Goal: Find contact information: Find contact information

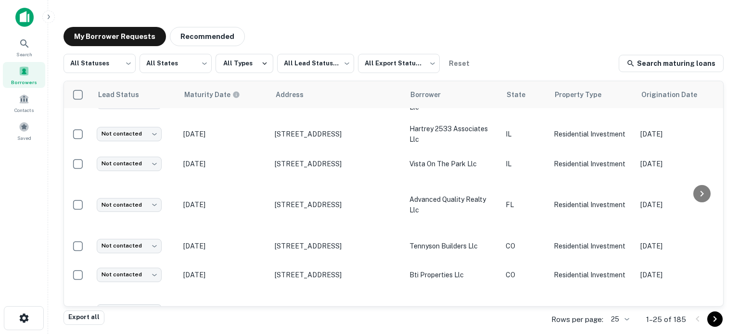
scroll to position [607, 0]
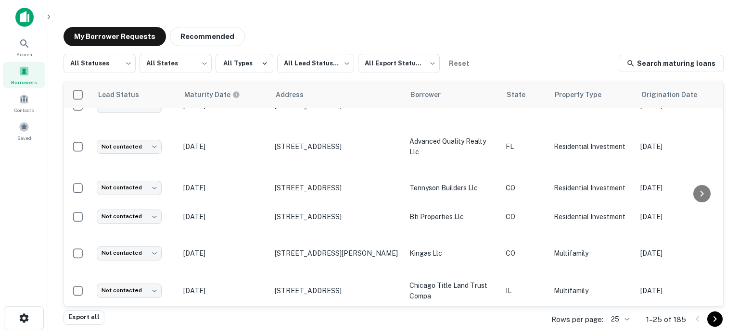
click at [623, 317] on body "Search Borrowers Contacts Saved My Borrower Requests Recommended All Statuses *…" at bounding box center [369, 167] width 739 height 334
click at [619, 248] on li "50" at bounding box center [620, 244] width 33 height 17
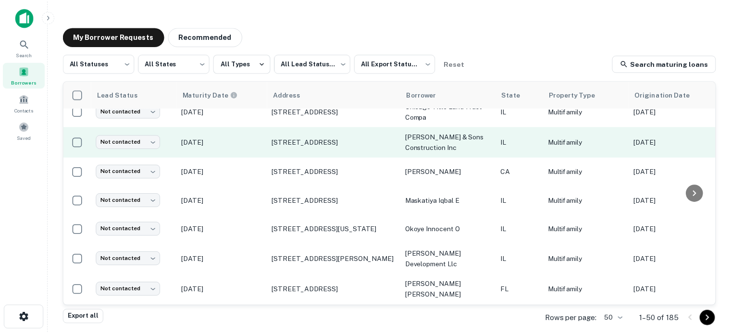
scroll to position [799, 0]
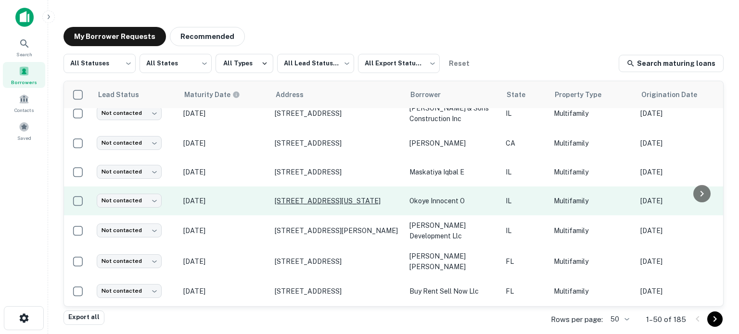
click at [285, 205] on p "4216 S Indiana Ave Chicago, IL60653" at bounding box center [337, 201] width 125 height 9
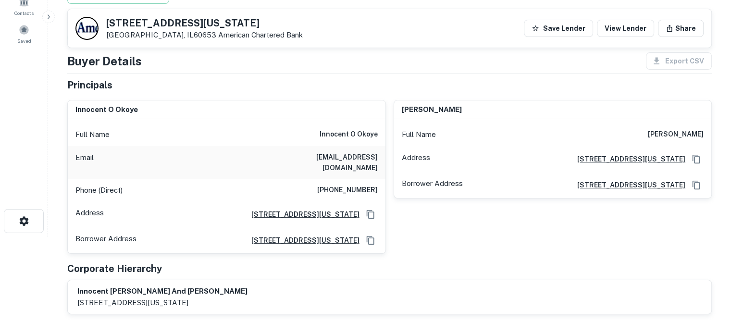
scroll to position [48, 0]
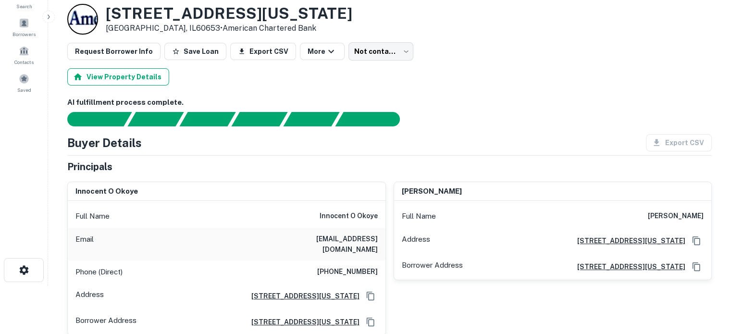
click at [120, 74] on button "View Property Details" at bounding box center [118, 76] width 102 height 17
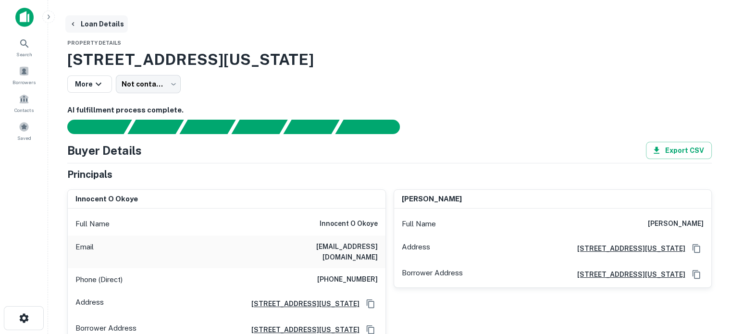
click at [98, 24] on button "Loan Details" at bounding box center [96, 23] width 63 height 17
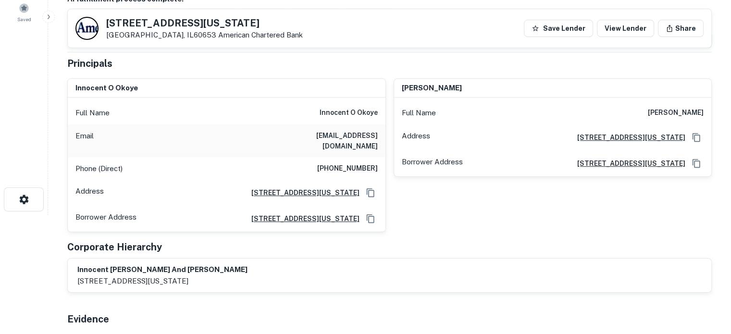
scroll to position [96, 0]
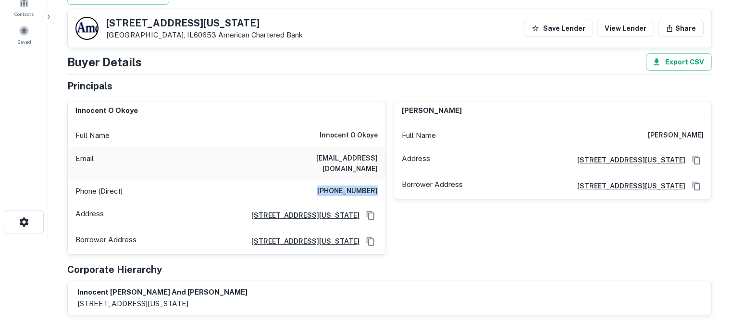
drag, startPoint x: 323, startPoint y: 182, endPoint x: 380, endPoint y: 183, distance: 57.2
click at [380, 183] on div "Phone (Direct) (630) 624-6366" at bounding box center [227, 191] width 318 height 23
copy h6 "(630) 624-6366"
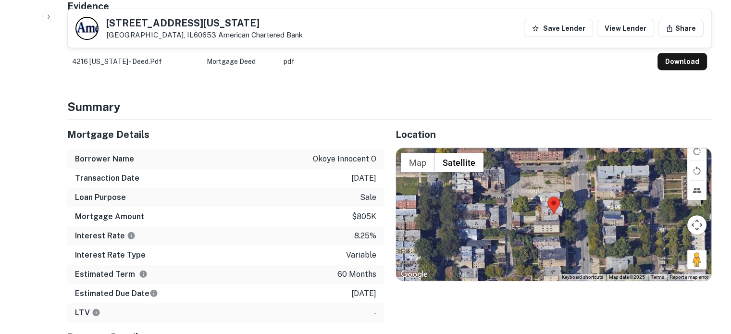
scroll to position [433, 0]
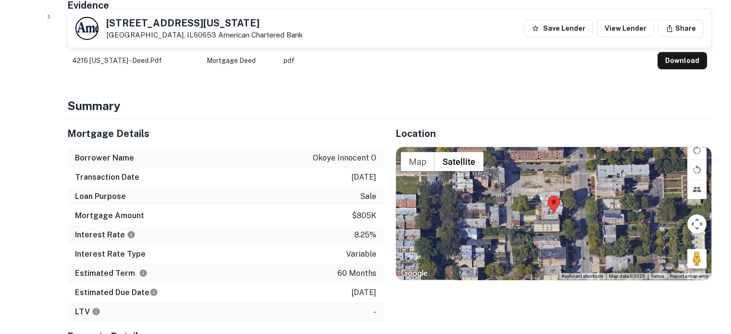
click at [552, 211] on div at bounding box center [554, 213] width 316 height 133
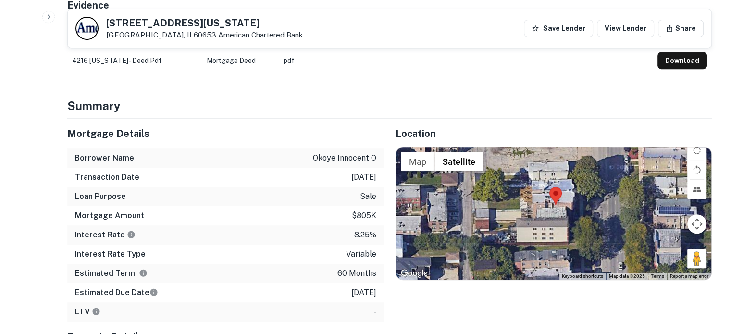
click at [549, 201] on div at bounding box center [554, 213] width 316 height 133
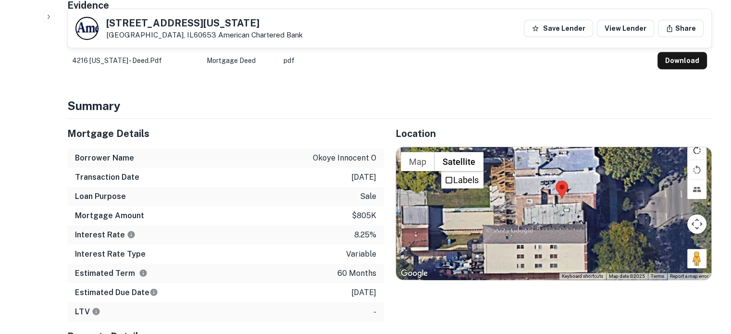
click at [697, 140] on button "Rotate map clockwise" at bounding box center [697, 149] width 19 height 19
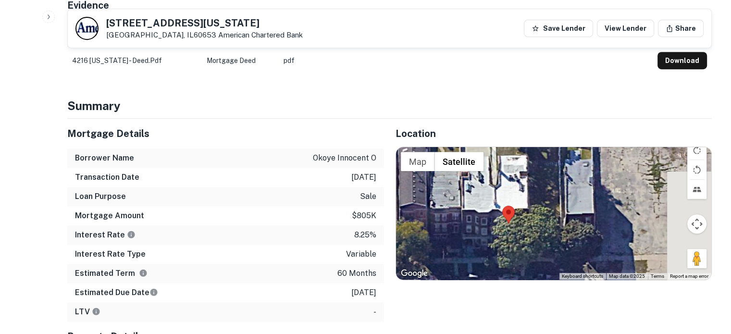
drag, startPoint x: 591, startPoint y: 215, endPoint x: 518, endPoint y: 221, distance: 73.3
click at [518, 221] on div at bounding box center [554, 213] width 316 height 133
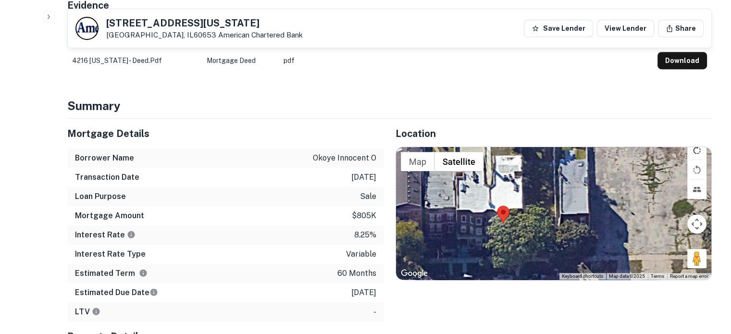
click at [701, 141] on button "Rotate map clockwise" at bounding box center [697, 149] width 19 height 19
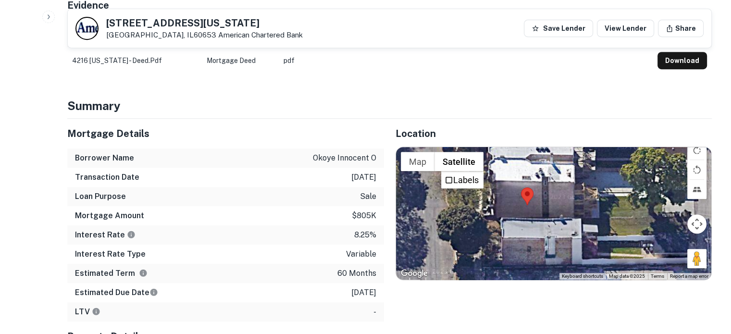
drag, startPoint x: 558, startPoint y: 199, endPoint x: 551, endPoint y: 212, distance: 14.4
click at [551, 212] on div at bounding box center [554, 213] width 316 height 133
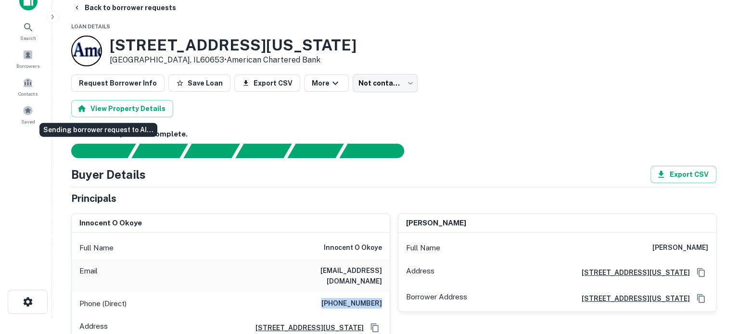
scroll to position [0, 0]
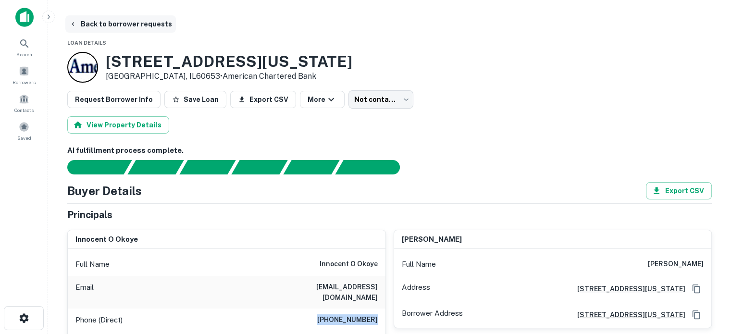
click at [105, 23] on button "Back to borrower requests" at bounding box center [120, 23] width 111 height 17
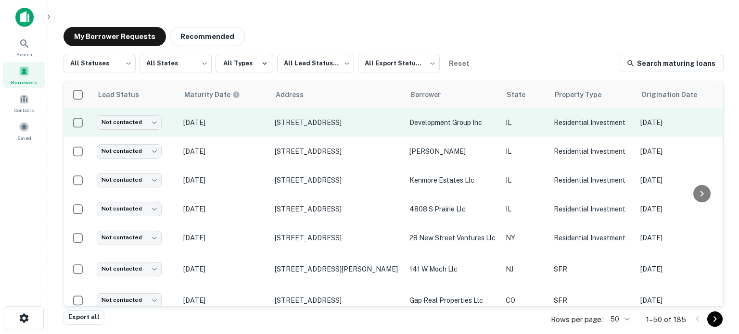
click at [248, 125] on p "[DATE]" at bounding box center [224, 122] width 82 height 11
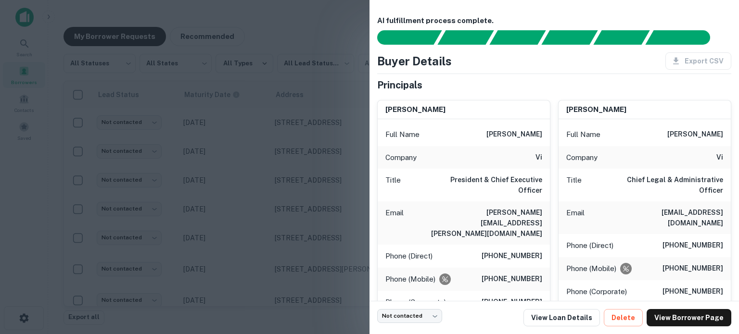
click at [312, 136] on div at bounding box center [369, 167] width 739 height 334
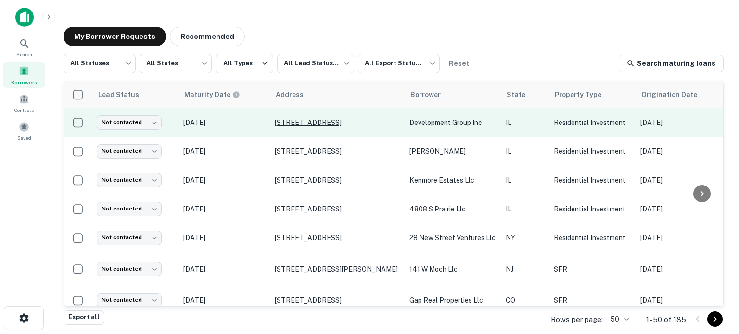
click at [283, 122] on p "[STREET_ADDRESS]" at bounding box center [337, 122] width 125 height 9
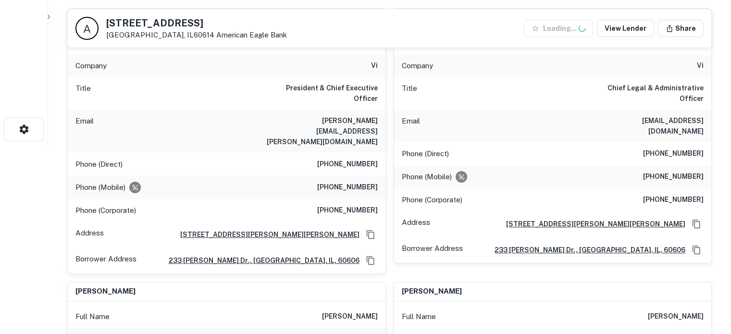
scroll to position [192, 0]
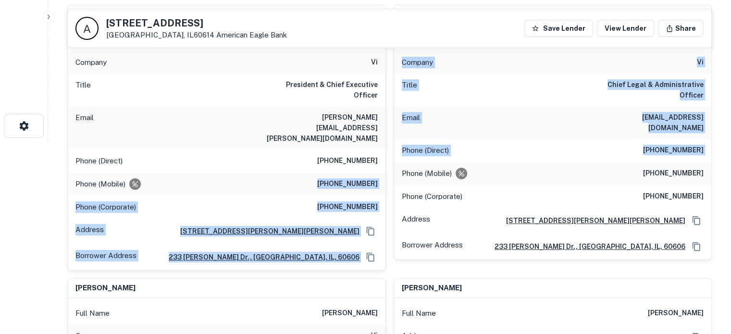
drag, startPoint x: 319, startPoint y: 152, endPoint x: 397, endPoint y: 154, distance: 77.9
click at [397, 154] on div "gary smith Full Name gary smith Company vi Title President & Chief Executive Of…" at bounding box center [386, 260] width 652 height 527
click at [392, 154] on div "tara a. cope Full Name tara a. cope Company vi Title Chief Legal & Administrati…" at bounding box center [549, 134] width 326 height 274
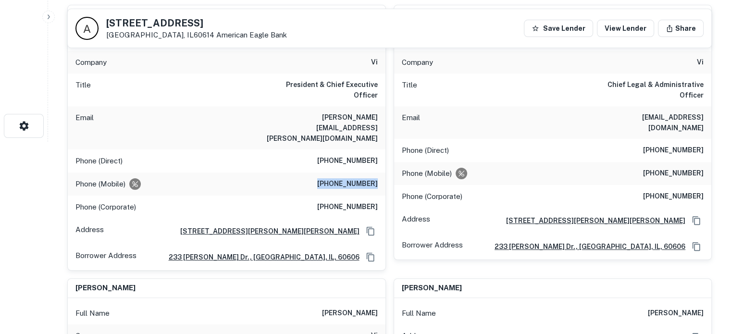
drag, startPoint x: 325, startPoint y: 152, endPoint x: 378, endPoint y: 153, distance: 52.9
click at [378, 173] on div "Phone (Mobile) (312) 804-4349" at bounding box center [227, 184] width 318 height 23
copy h6 "(312) 804-4349"
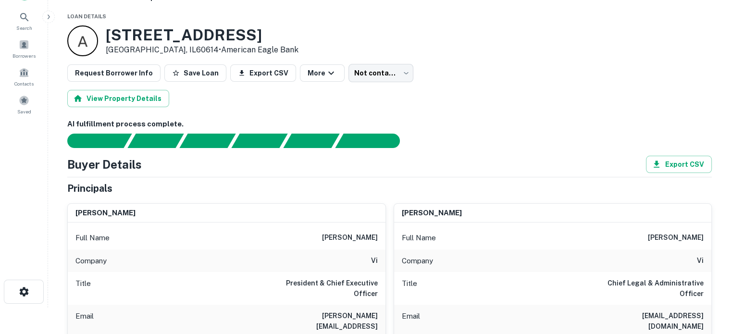
scroll to position [0, 0]
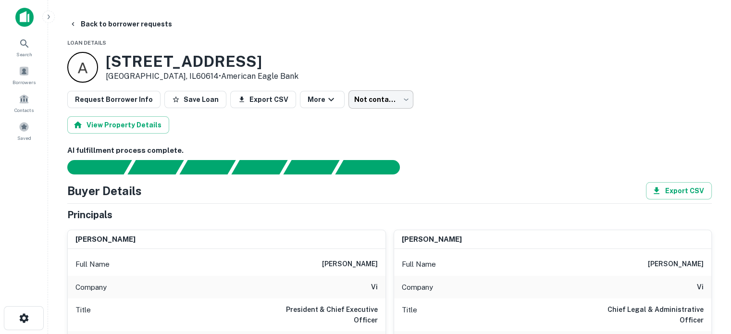
click at [387, 101] on body "Search Borrowers Contacts Saved Back to borrower requests Loan Details 327 W AR…" at bounding box center [365, 167] width 731 height 334
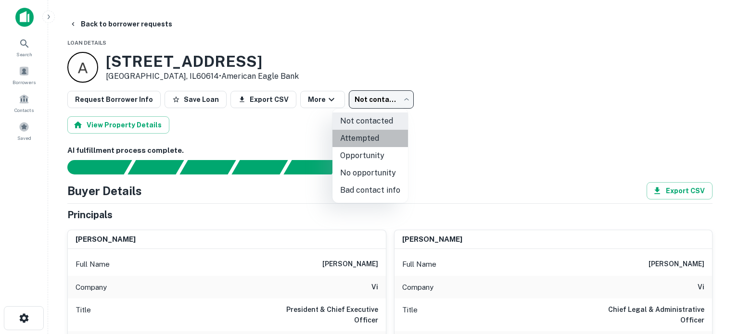
click at [379, 135] on li "Attempted" at bounding box center [369, 138] width 75 height 17
type input "*********"
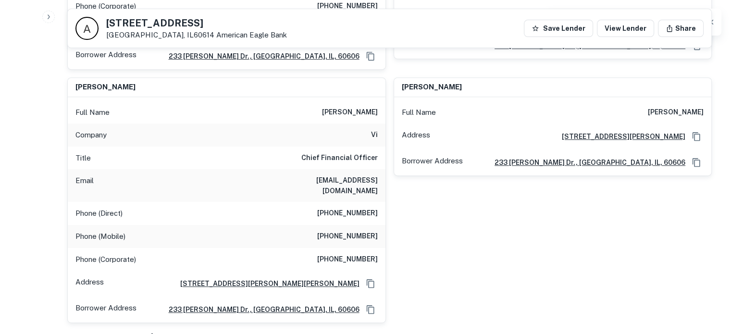
scroll to position [433, 0]
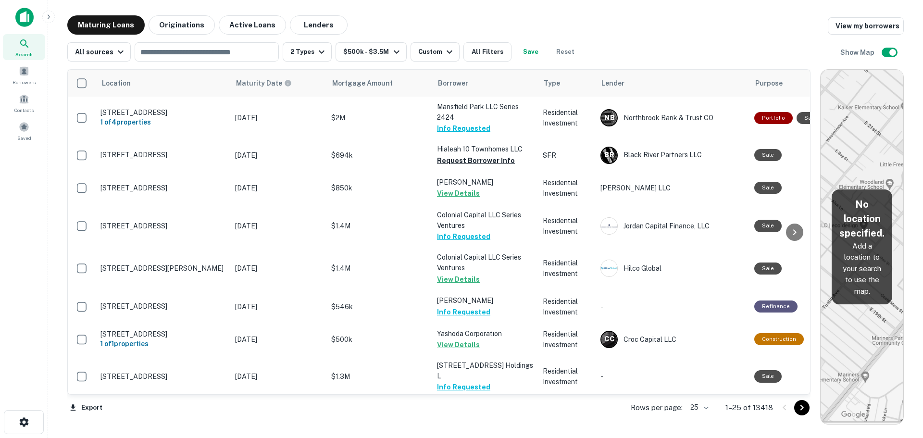
scroll to position [567, 0]
